Goal: Go to known website: Go to known website

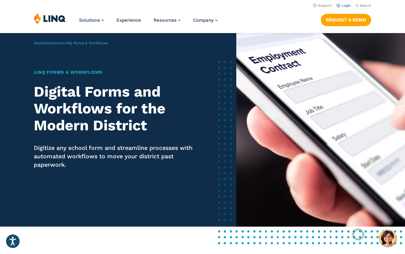
click at [345, 6] on link "Login" at bounding box center [343, 6] width 14 height 4
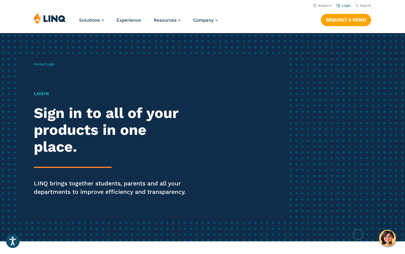
click at [344, 7] on link "Login" at bounding box center [343, 6] width 14 height 4
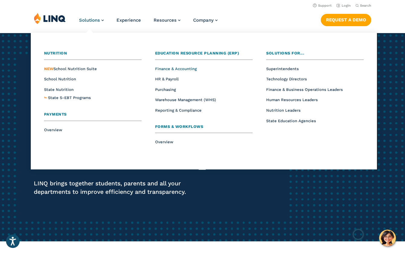
click at [164, 68] on span "Finance & Accounting" at bounding box center [176, 69] width 42 height 5
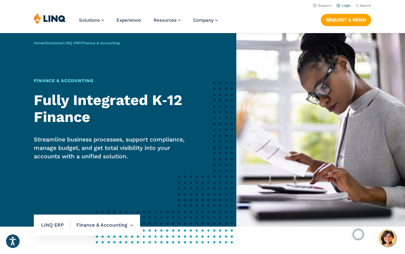
click at [346, 7] on link "Login" at bounding box center [343, 6] width 14 height 4
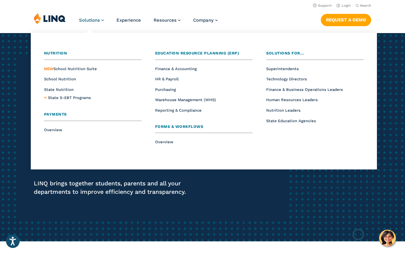
click at [88, 18] on span "Solutions" at bounding box center [89, 19] width 21 height 5
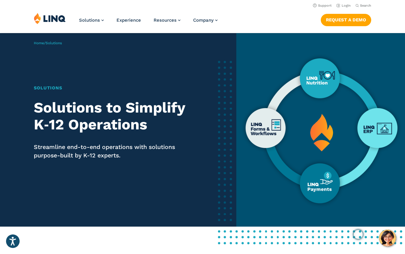
click at [53, 21] on img at bounding box center [50, 18] width 32 height 11
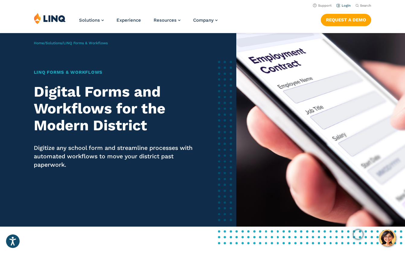
click at [348, 7] on link "Login" at bounding box center [343, 6] width 14 height 4
